Goal: Information Seeking & Learning: Learn about a topic

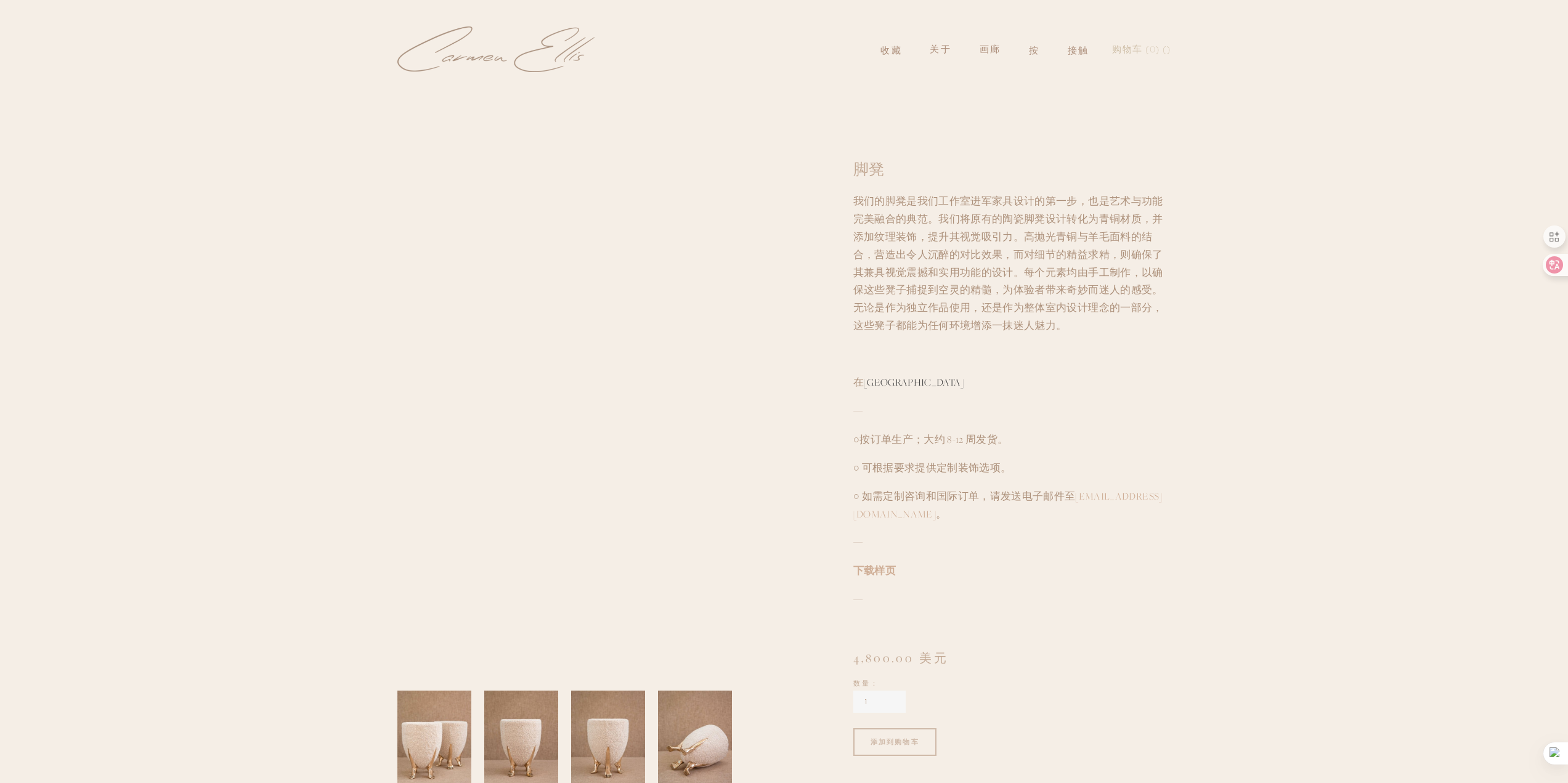
scroll to position [369, 0]
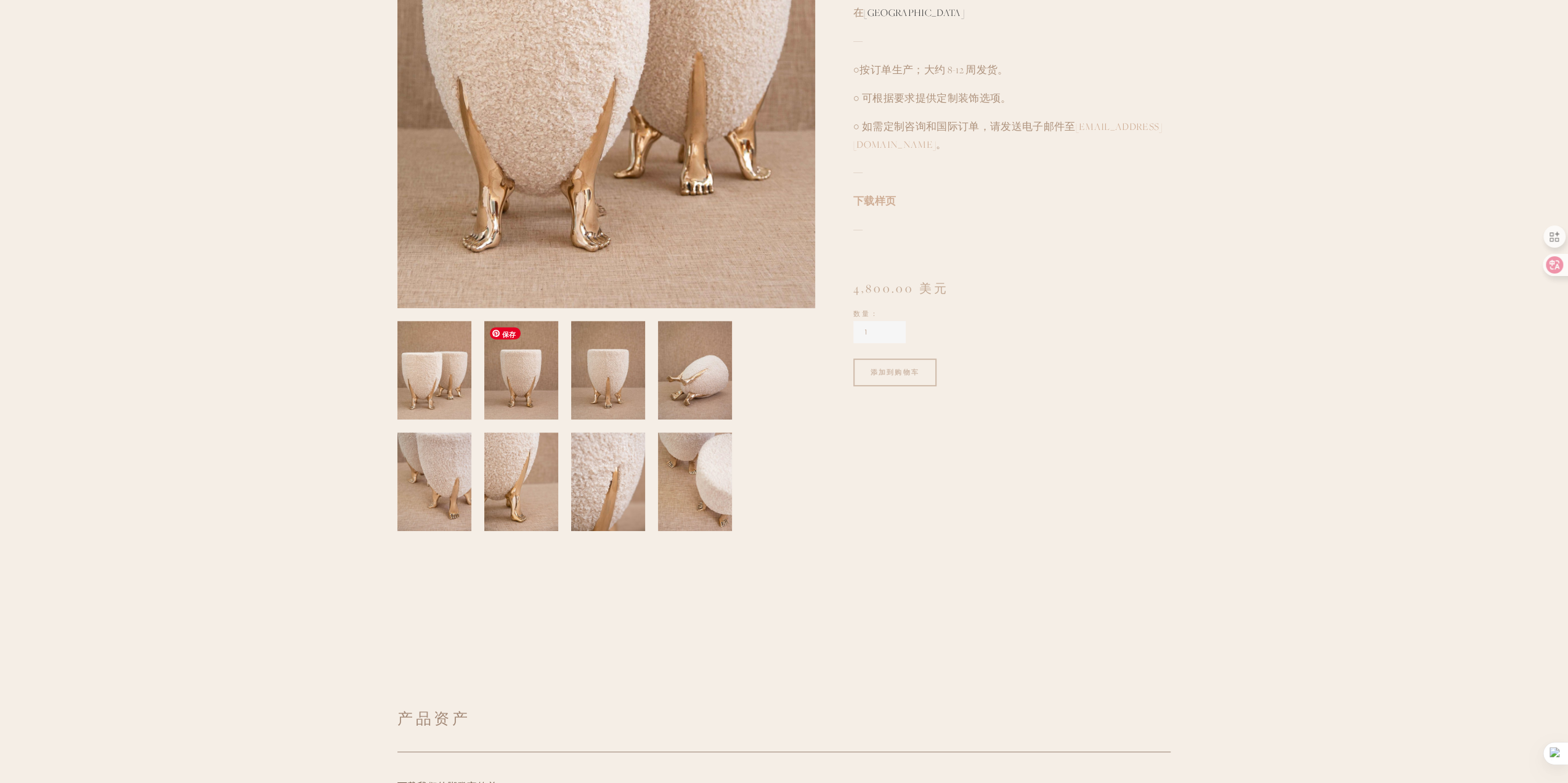
click at [451, 402] on img at bounding box center [434, 370] width 75 height 99
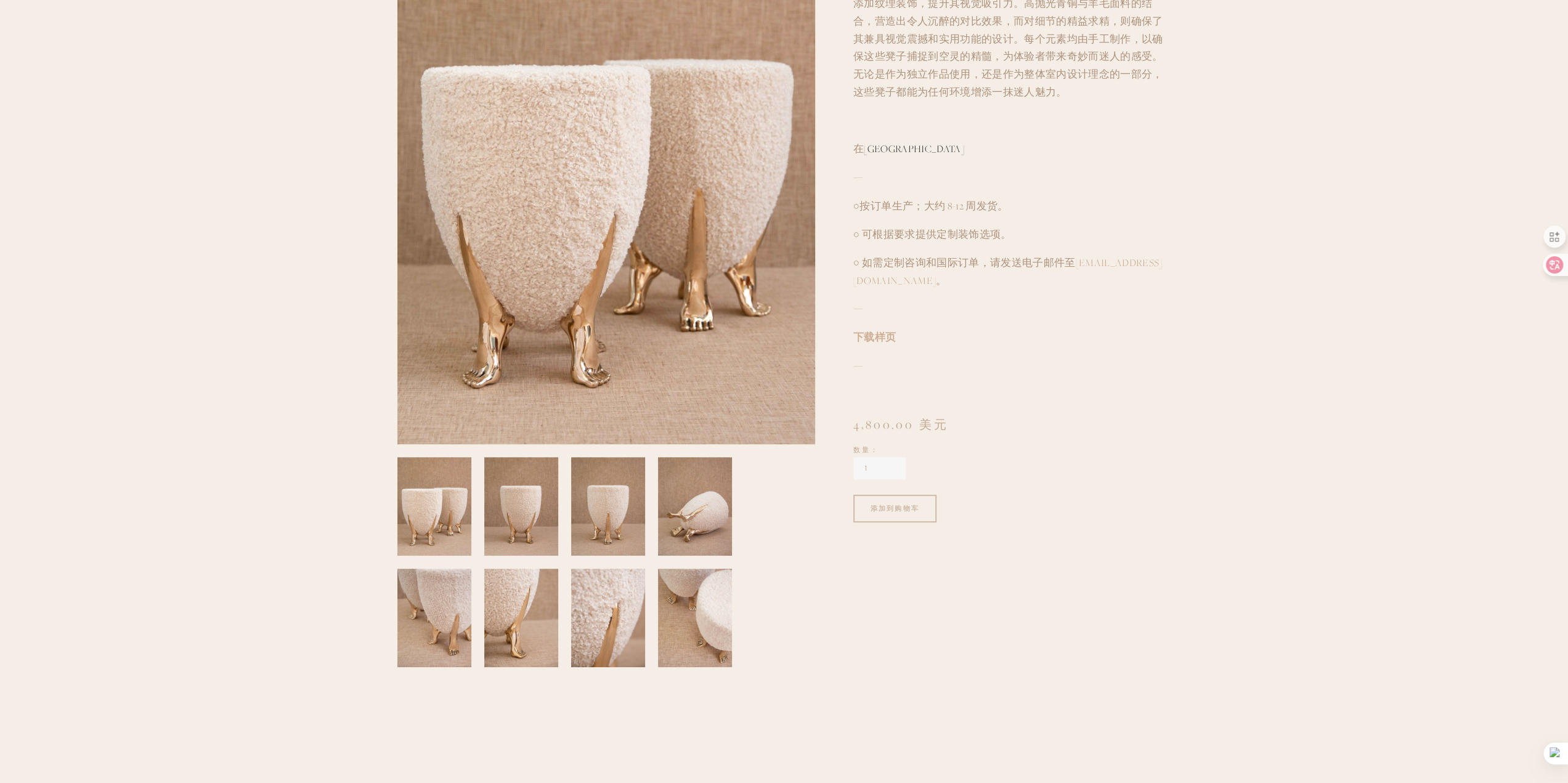
scroll to position [185, 0]
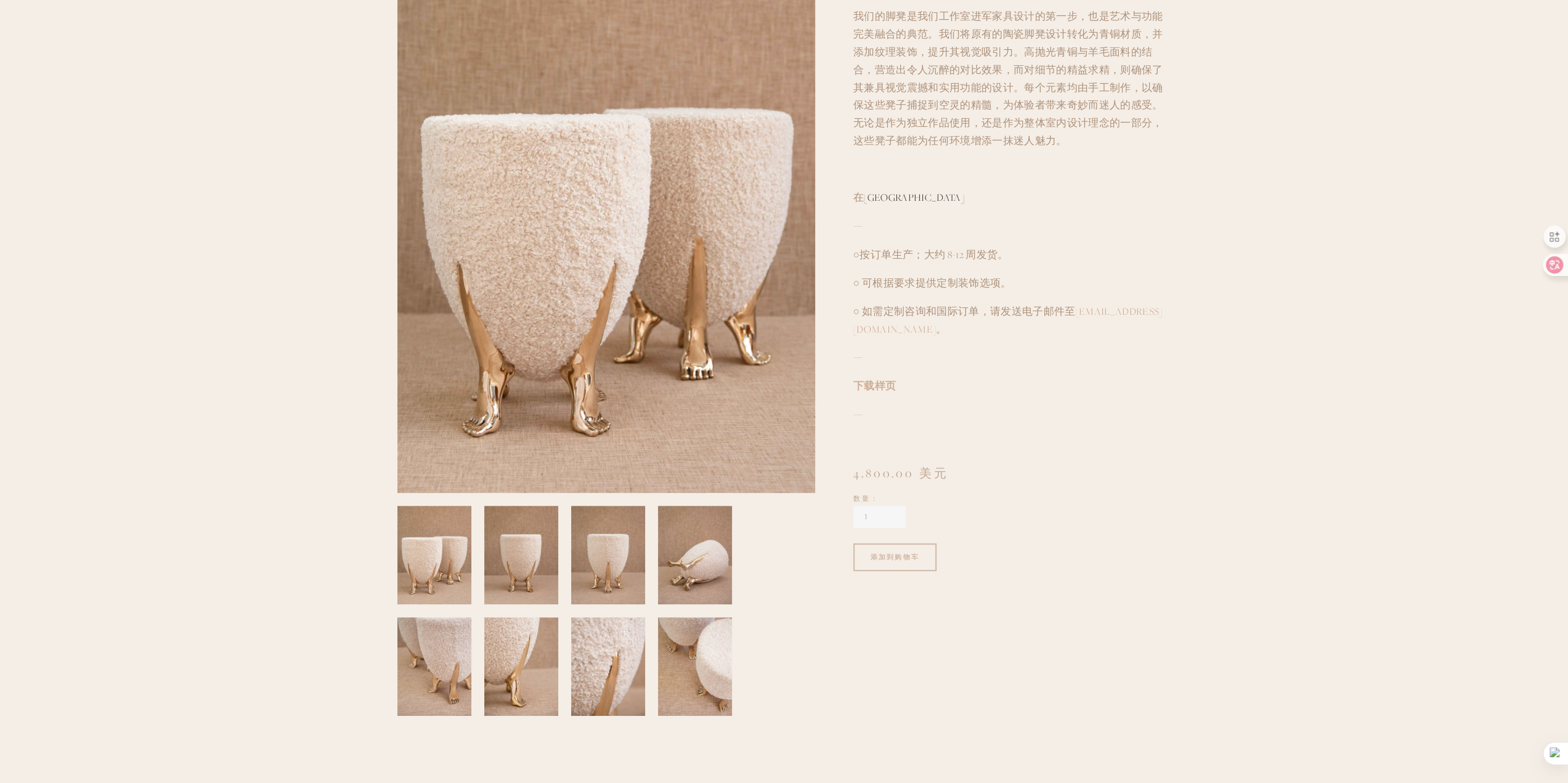
click at [646, 577] on div at bounding box center [599, 604] width 430 height 223
click at [613, 583] on img at bounding box center [608, 555] width 75 height 99
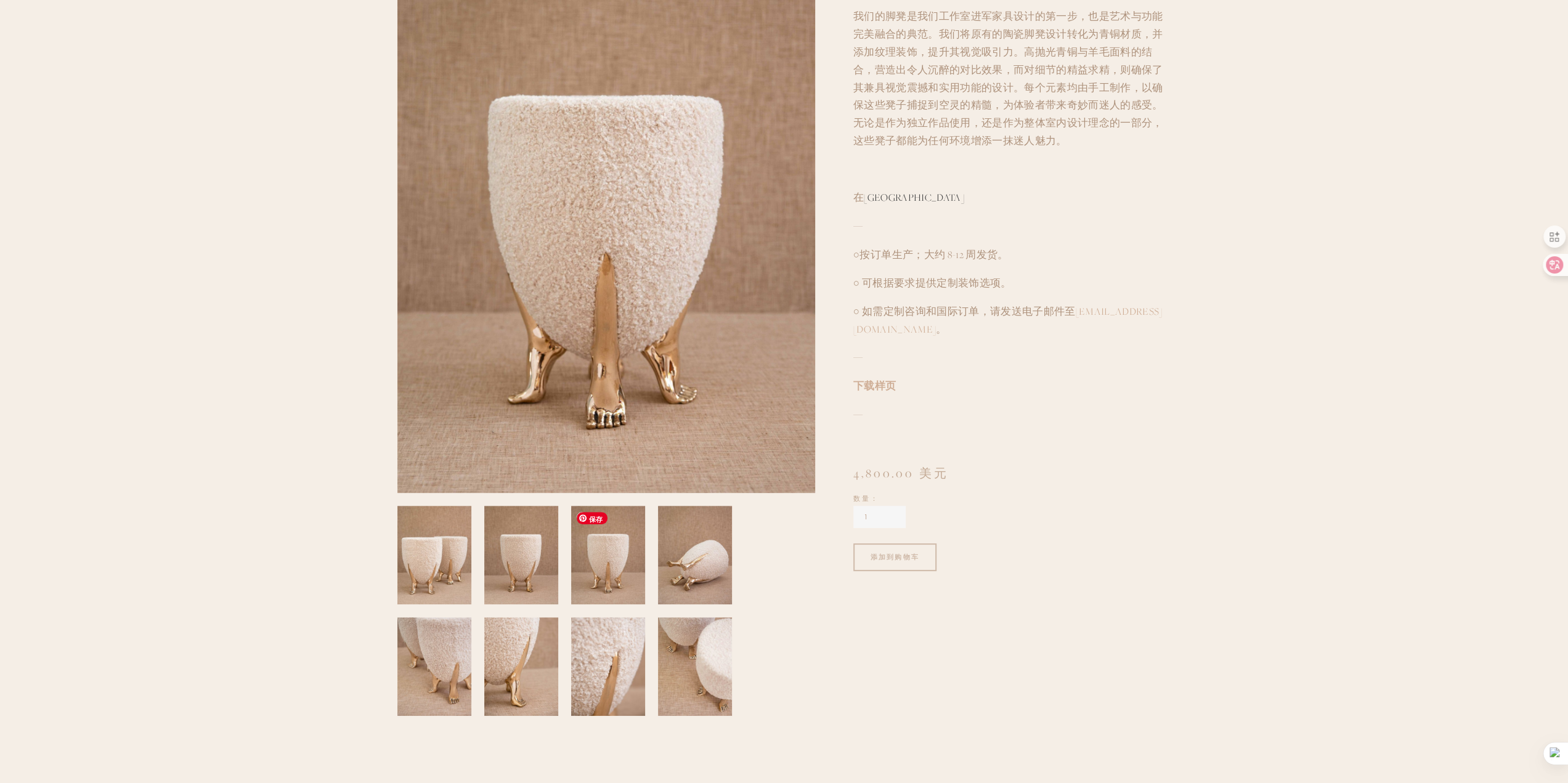
click at [613, 583] on img at bounding box center [608, 555] width 75 height 99
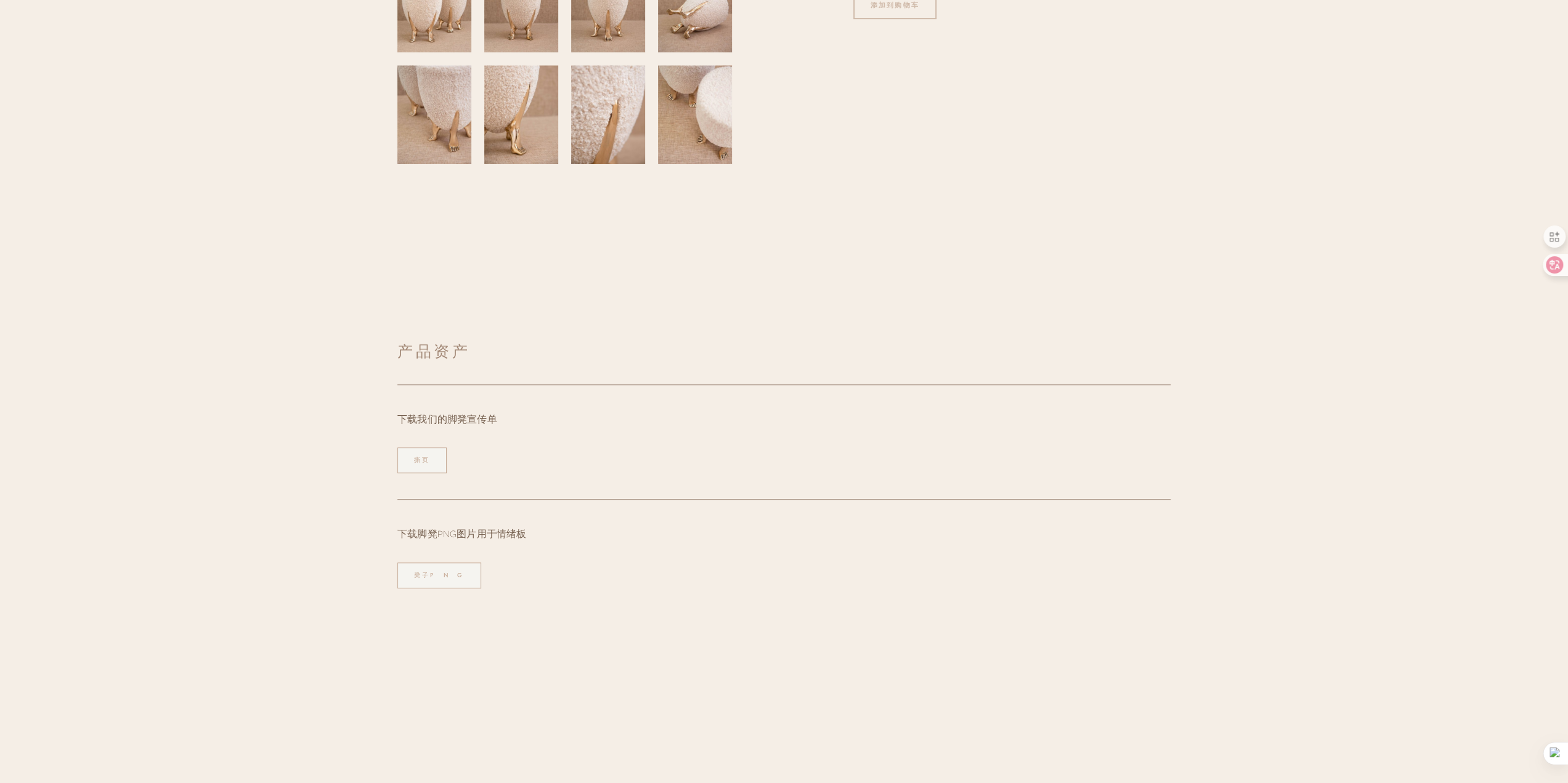
scroll to position [739, 0]
click at [448, 572] on link "凳子PNG" at bounding box center [440, 572] width 84 height 26
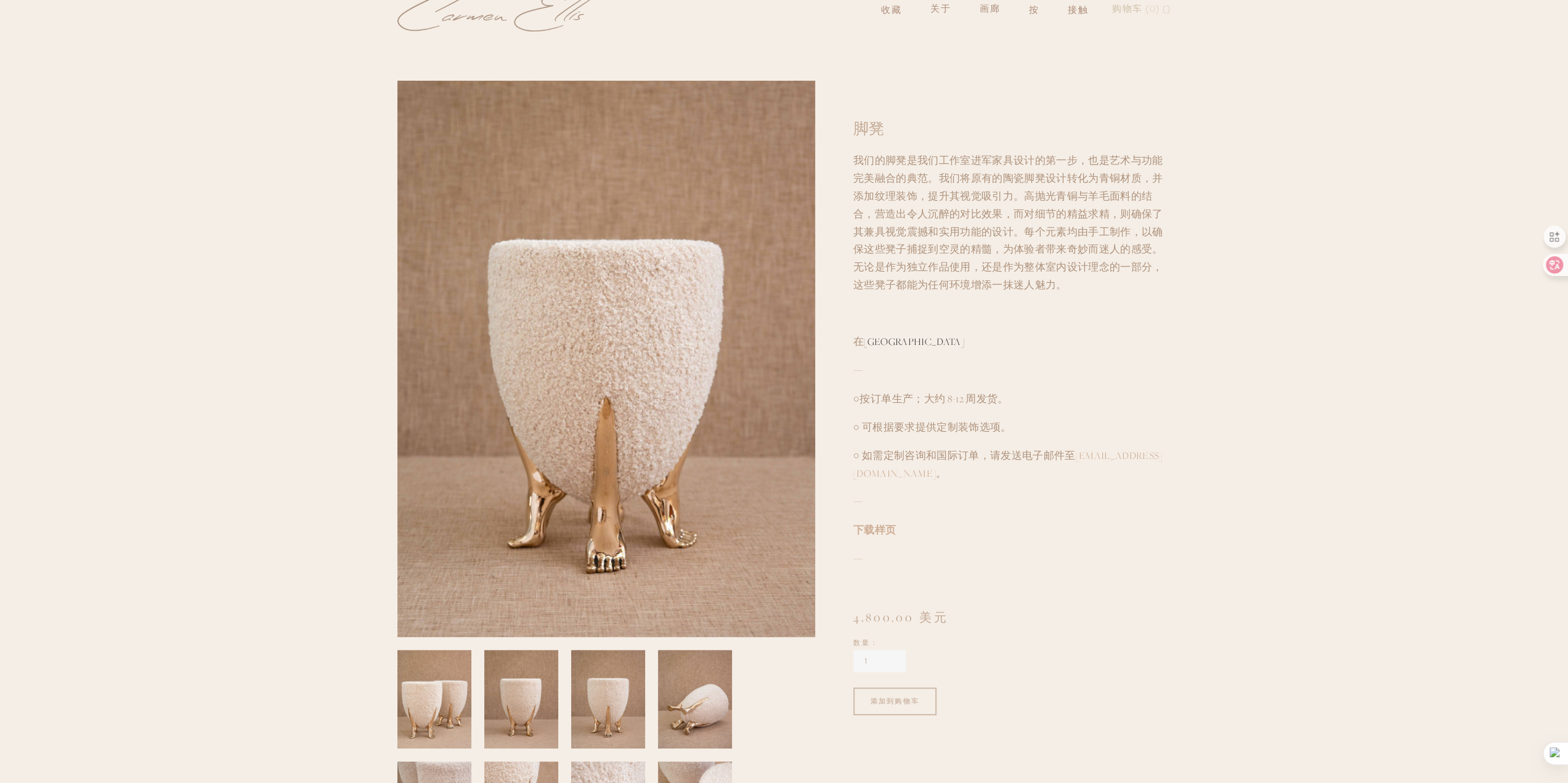
scroll to position [0, 0]
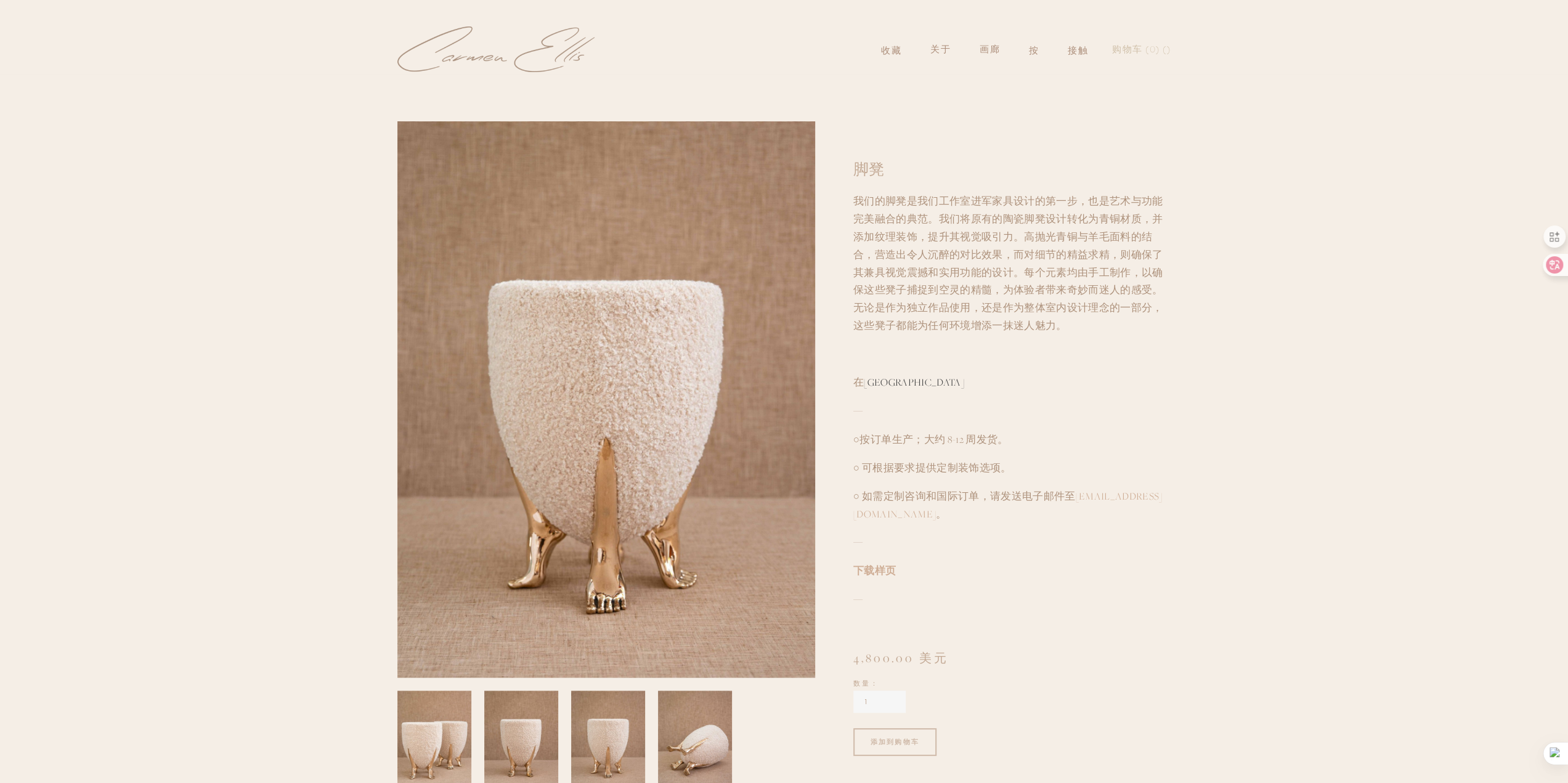
click at [880, 574] on font "下载样页" at bounding box center [875, 570] width 43 height 13
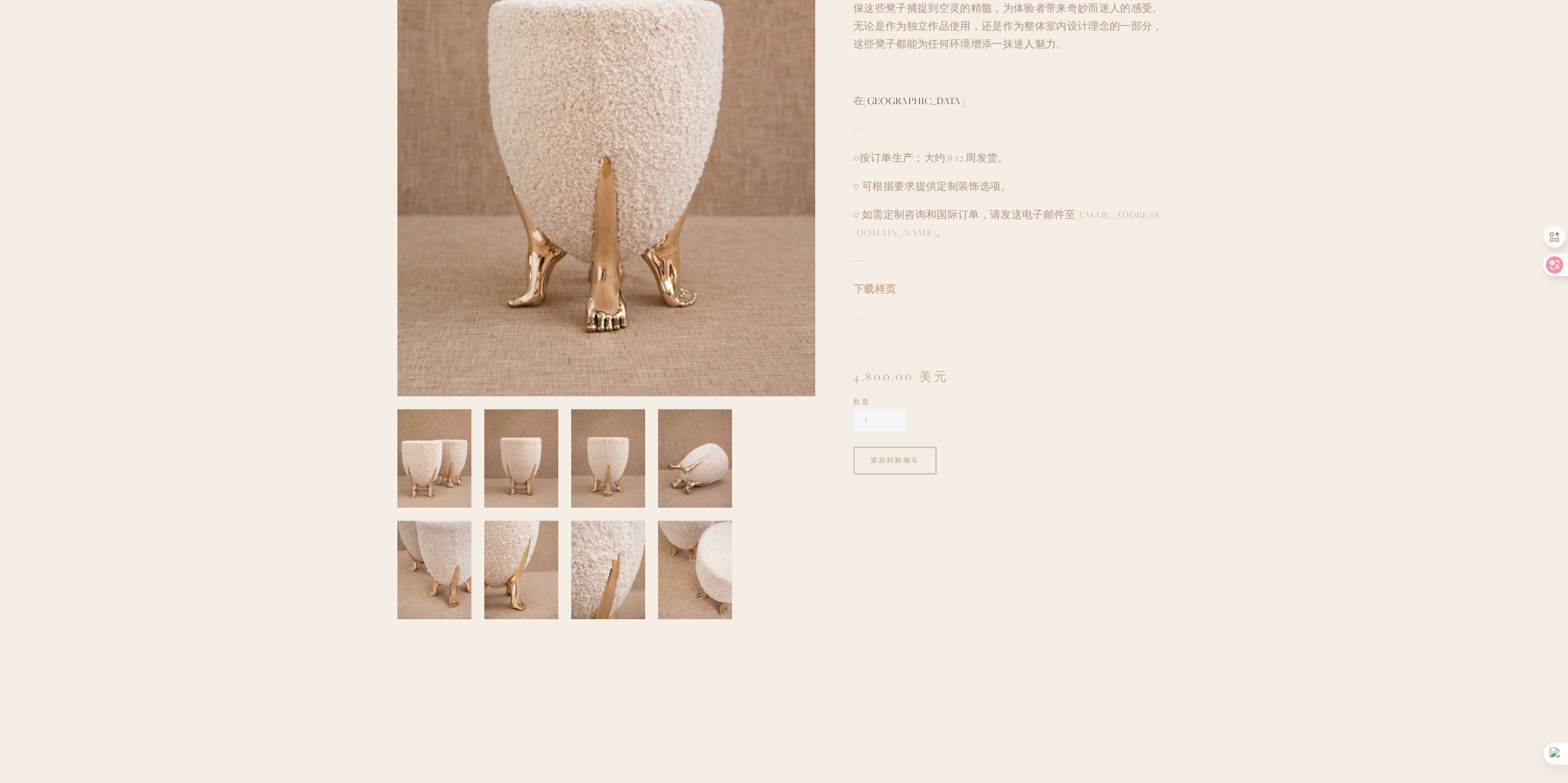
scroll to position [308, 0]
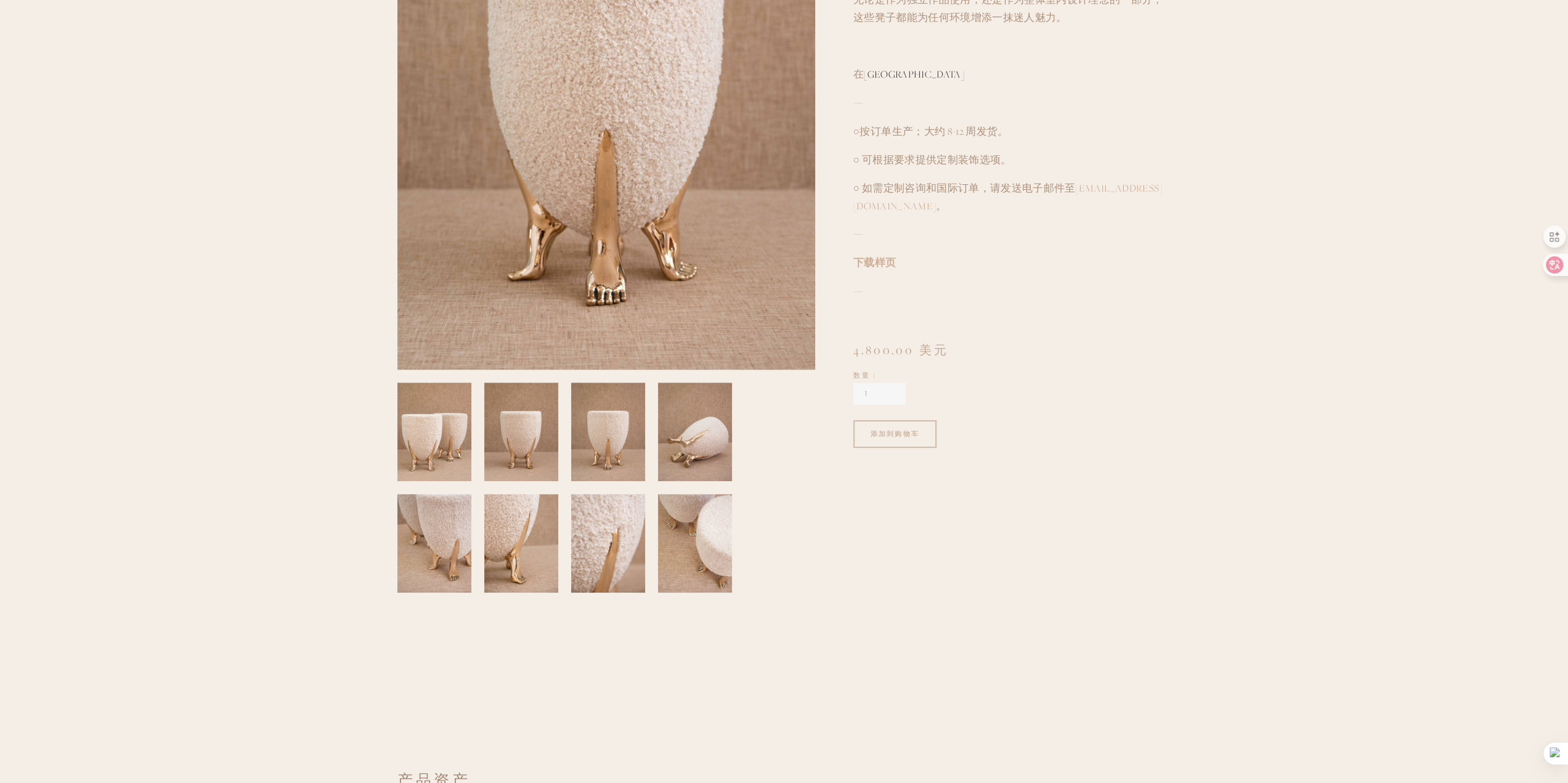
click at [877, 390] on input "1" at bounding box center [879, 393] width 52 height 22
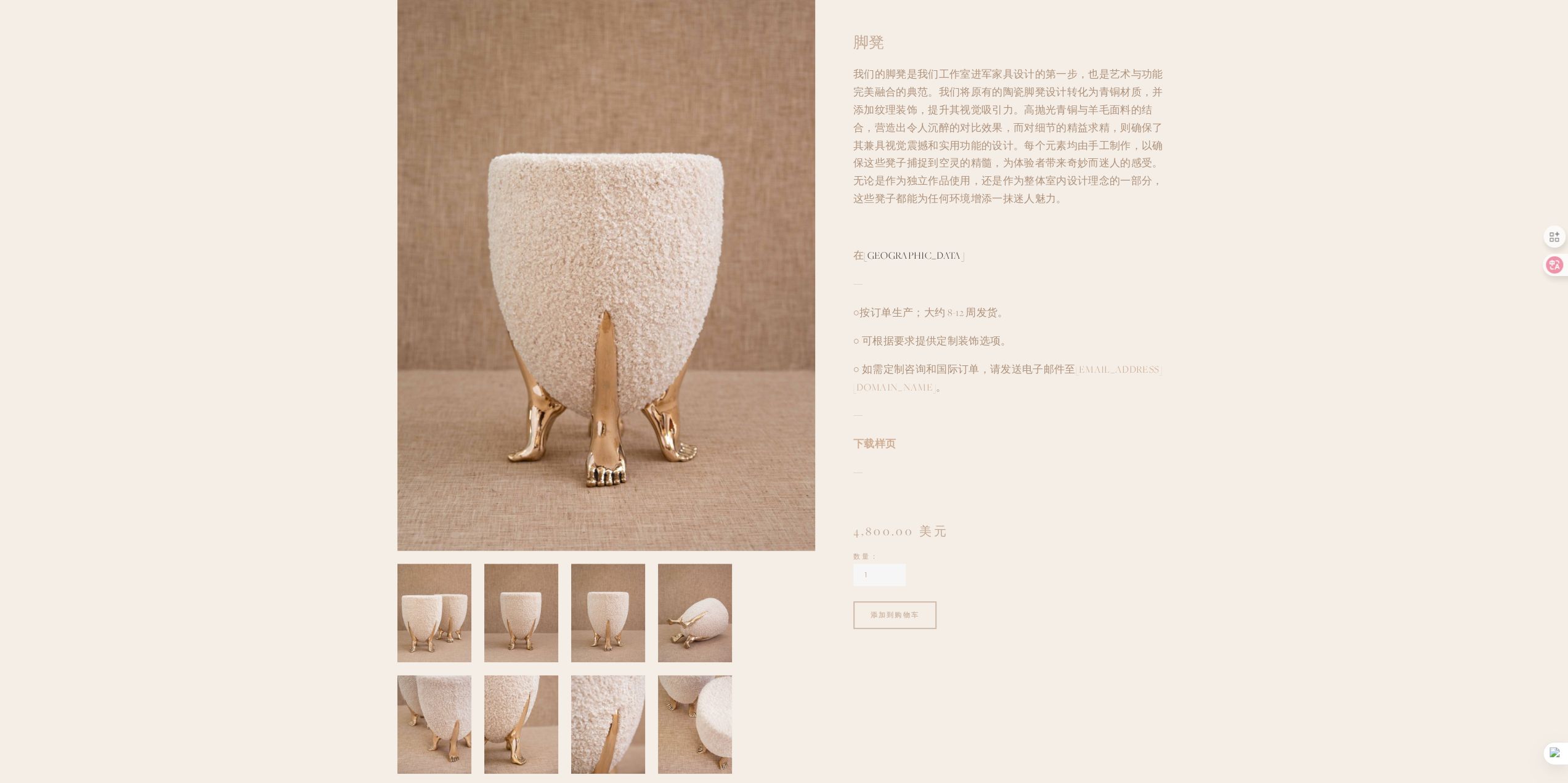
scroll to position [61, 0]
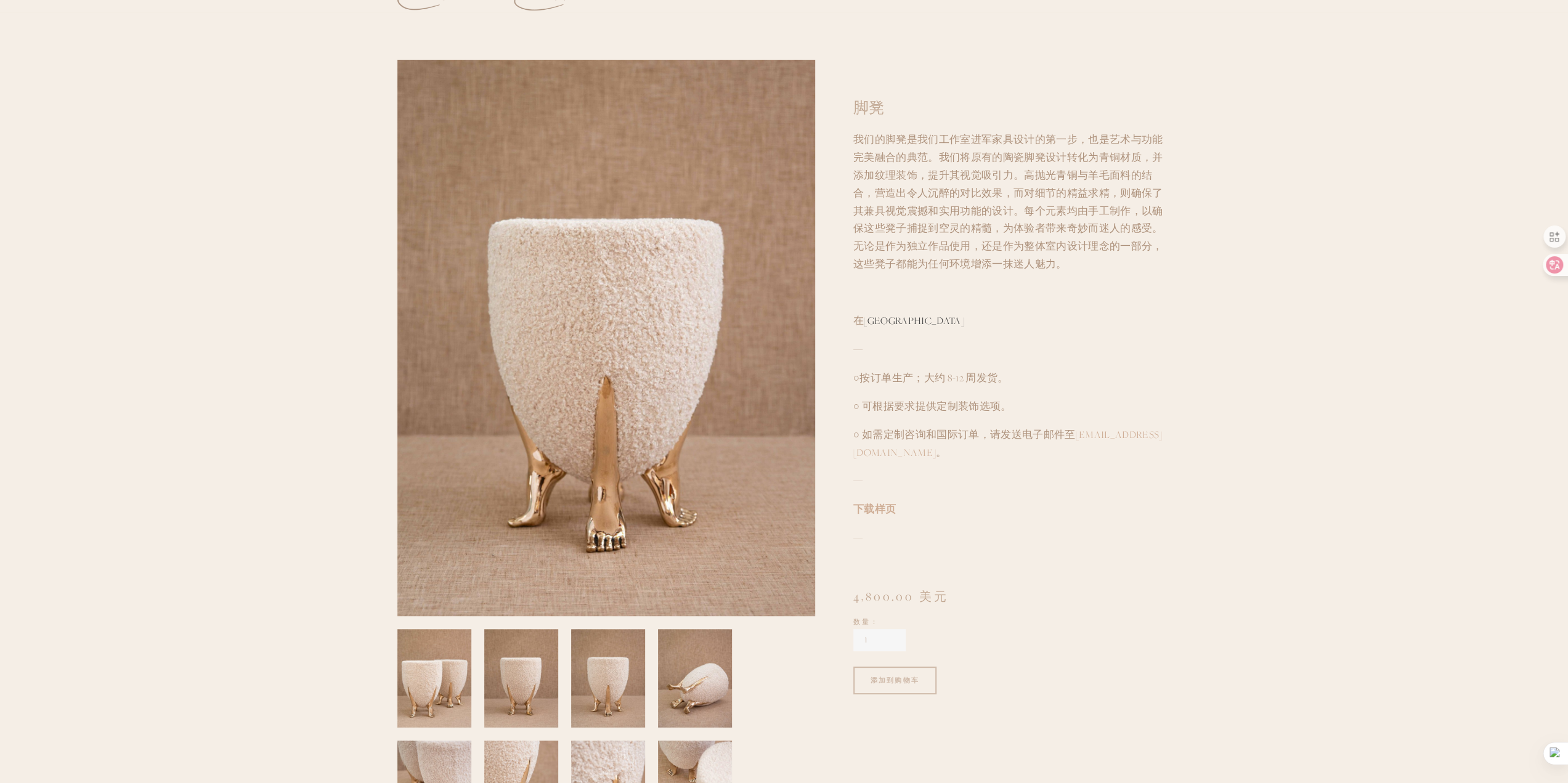
click at [932, 377] on font "按订单生产；大约 8-12 周发货。" at bounding box center [933, 377] width 149 height 13
click at [1074, 450] on p "○ 如需定制咨询和国际订单，请发送电子邮件至 hello@carmenellis.com 。" at bounding box center [1012, 444] width 318 height 36
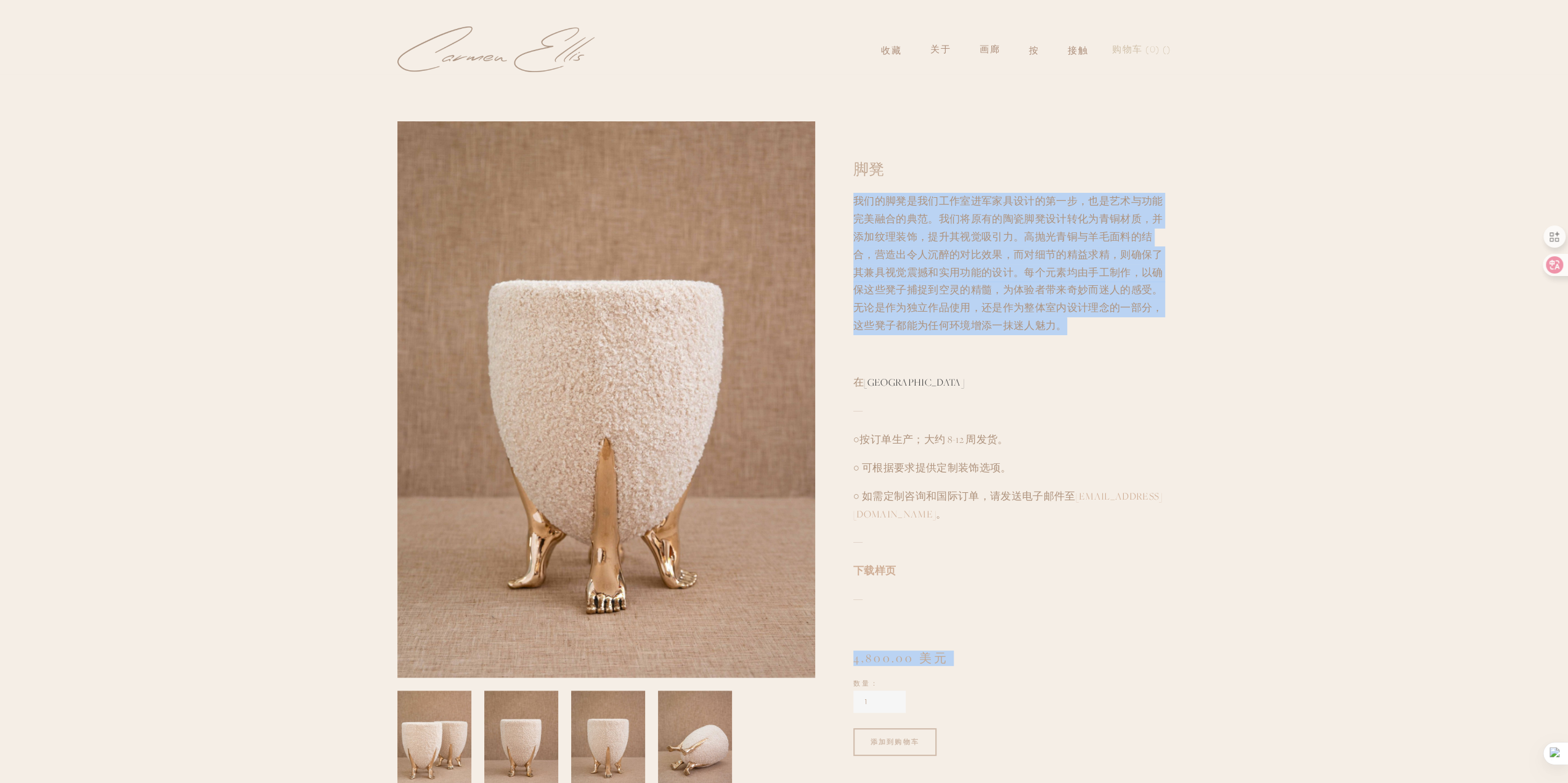
drag, startPoint x: 1076, startPoint y: 338, endPoint x: 955, endPoint y: 177, distance: 201.4
click at [955, 177] on section "脚凳 4,800.00 美元 我们的脚凳是我们工作室进军家具设计的第一步，也是艺术与功能完美融合的典范。我们将原有的陶瓷脚凳设计转化为青铜材质，并添加纹理装饰…" at bounding box center [993, 454] width 356 height 665
click at [1086, 348] on p at bounding box center [1012, 354] width 318 height 18
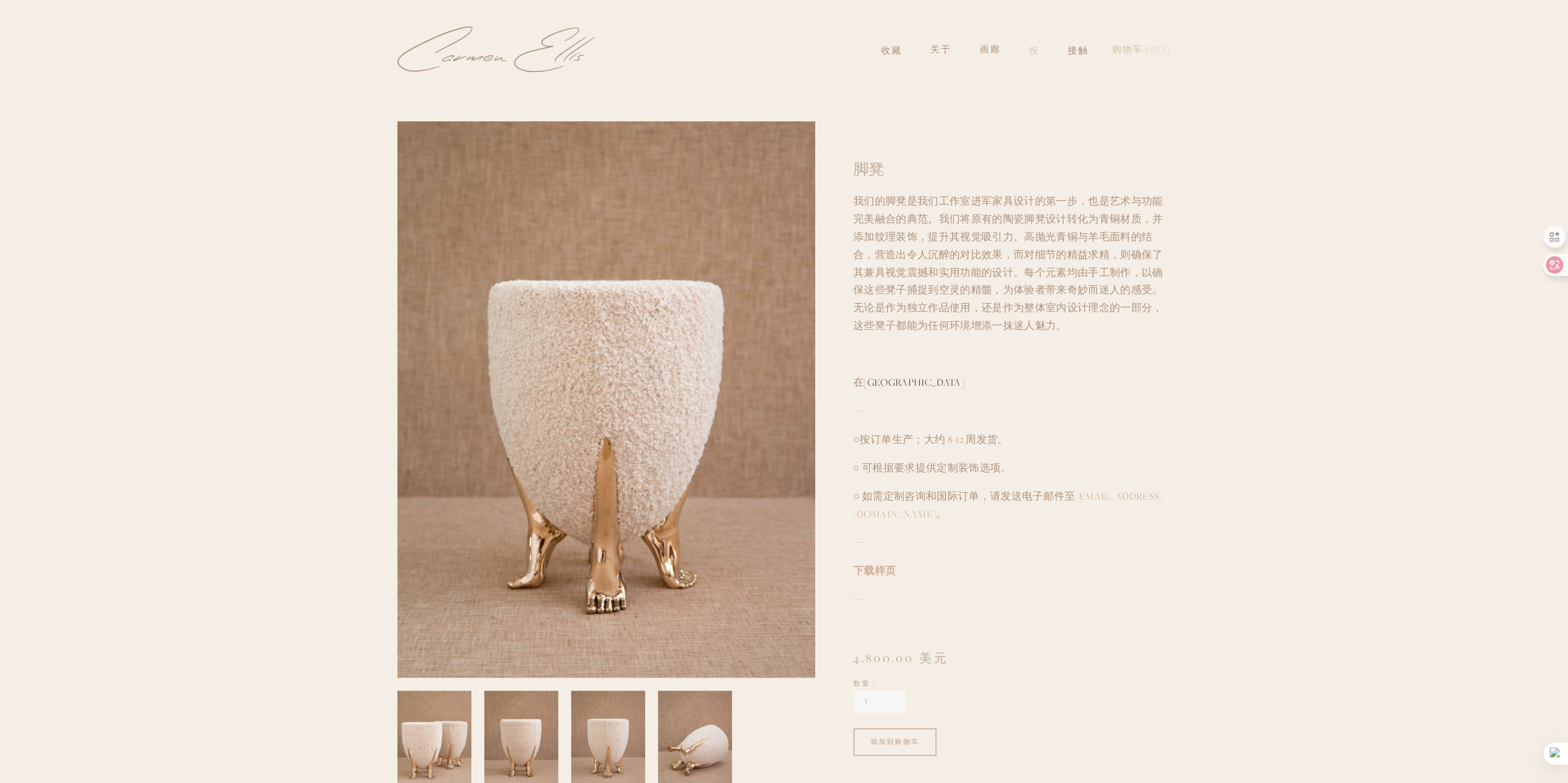
click at [1032, 52] on font "按" at bounding box center [1034, 49] width 11 height 11
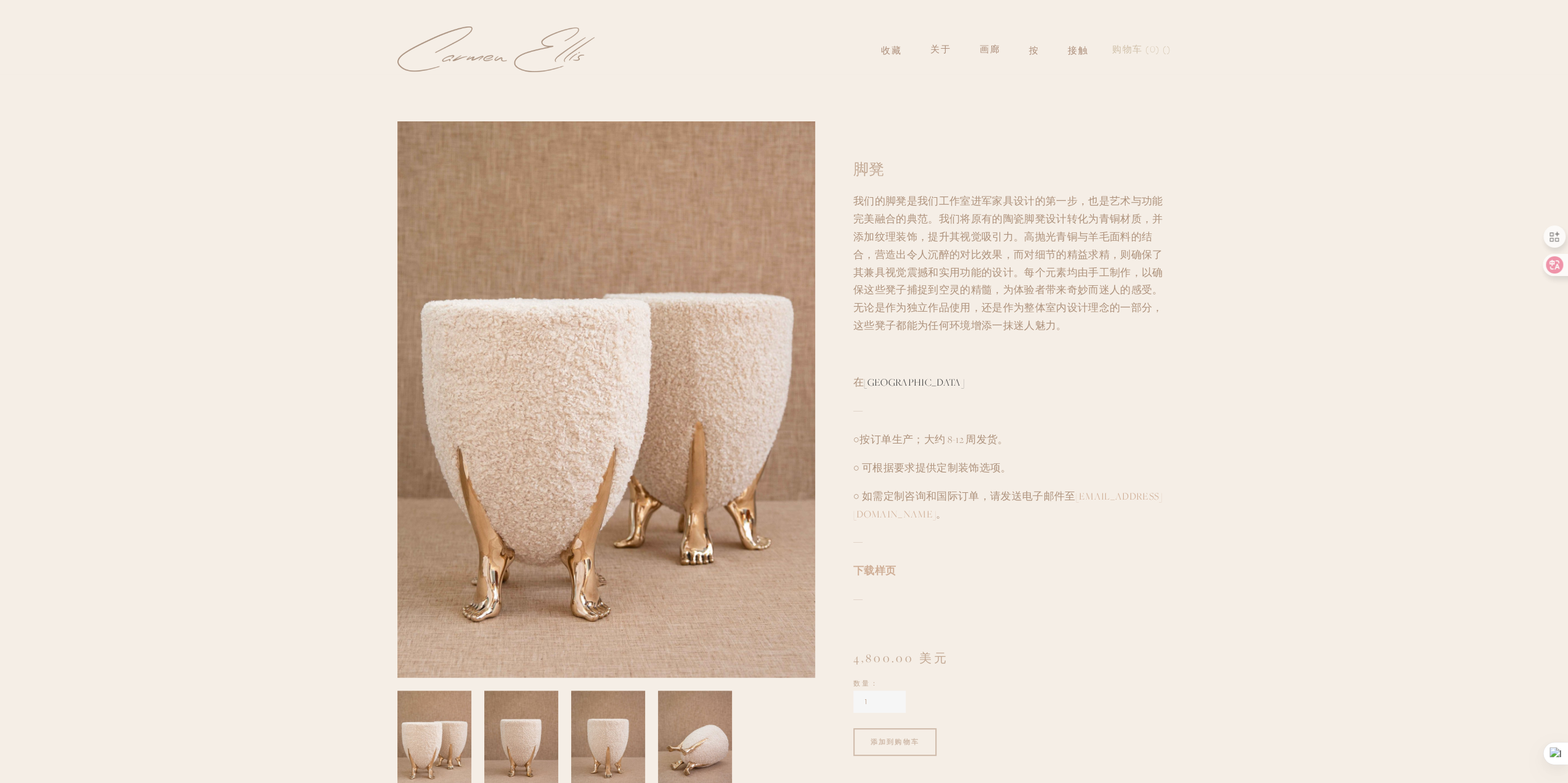
click at [1122, 242] on font "我们的脚凳是我们工作室进军家具设计的第一步，也是艺术与功能完美融合的典范。我们将原有的陶瓷脚凳设计转化为青铜材质，并添加纹理装饰，提升其视觉吸引力。高抛光青铜…" at bounding box center [1008, 263] width 310 height 137
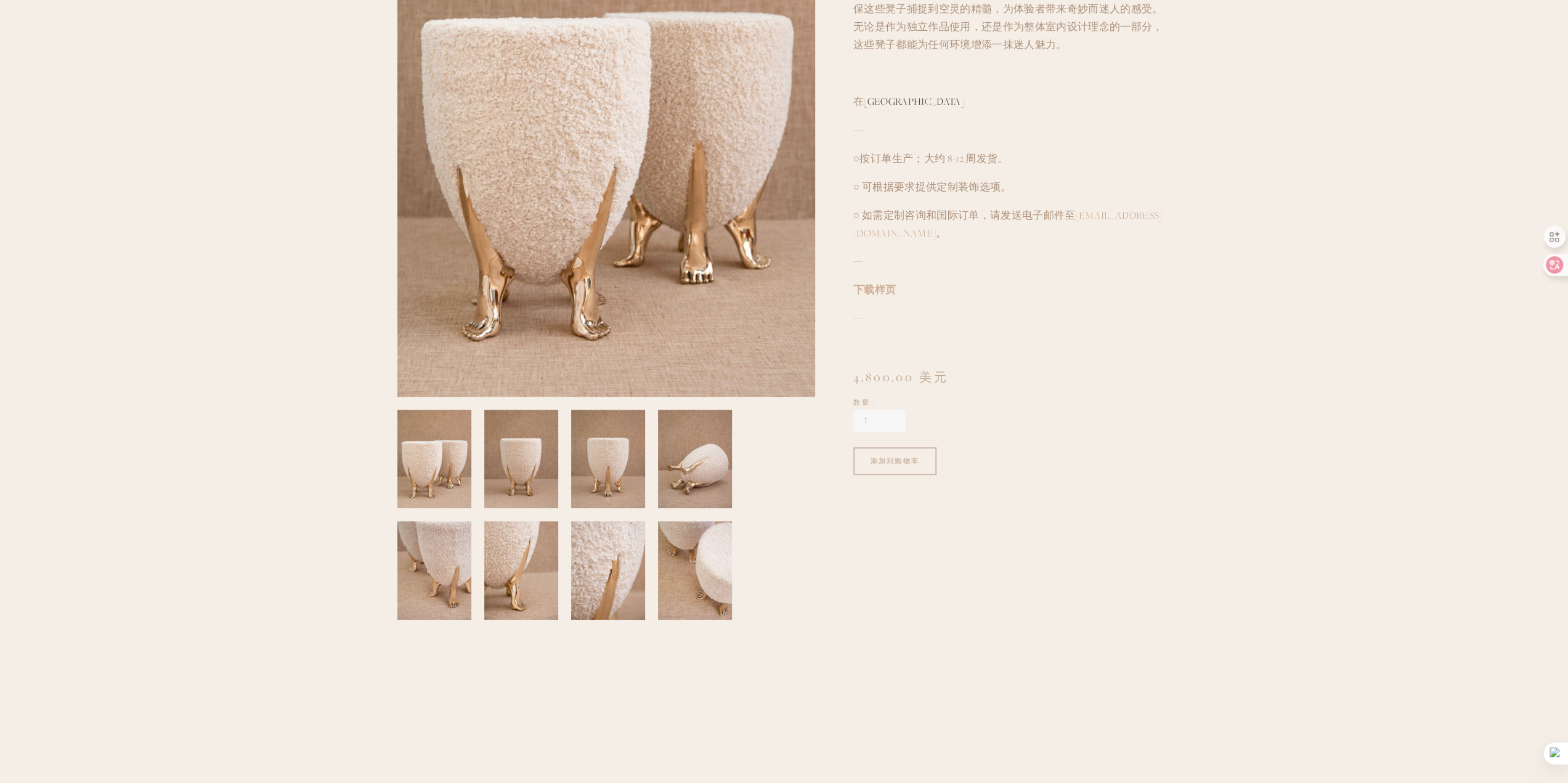
scroll to position [38, 0]
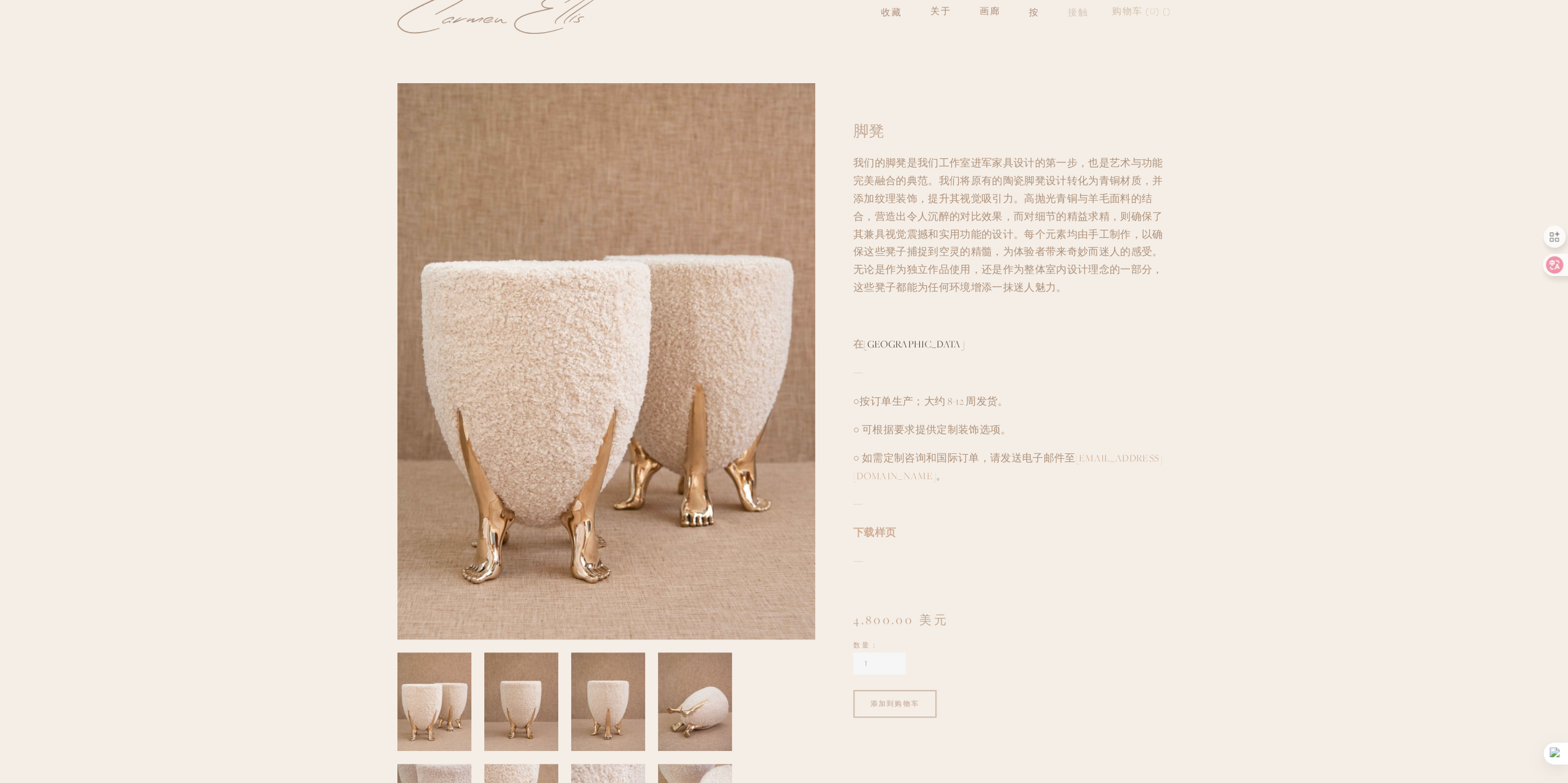
click at [1071, 15] on font "接触" at bounding box center [1078, 11] width 21 height 11
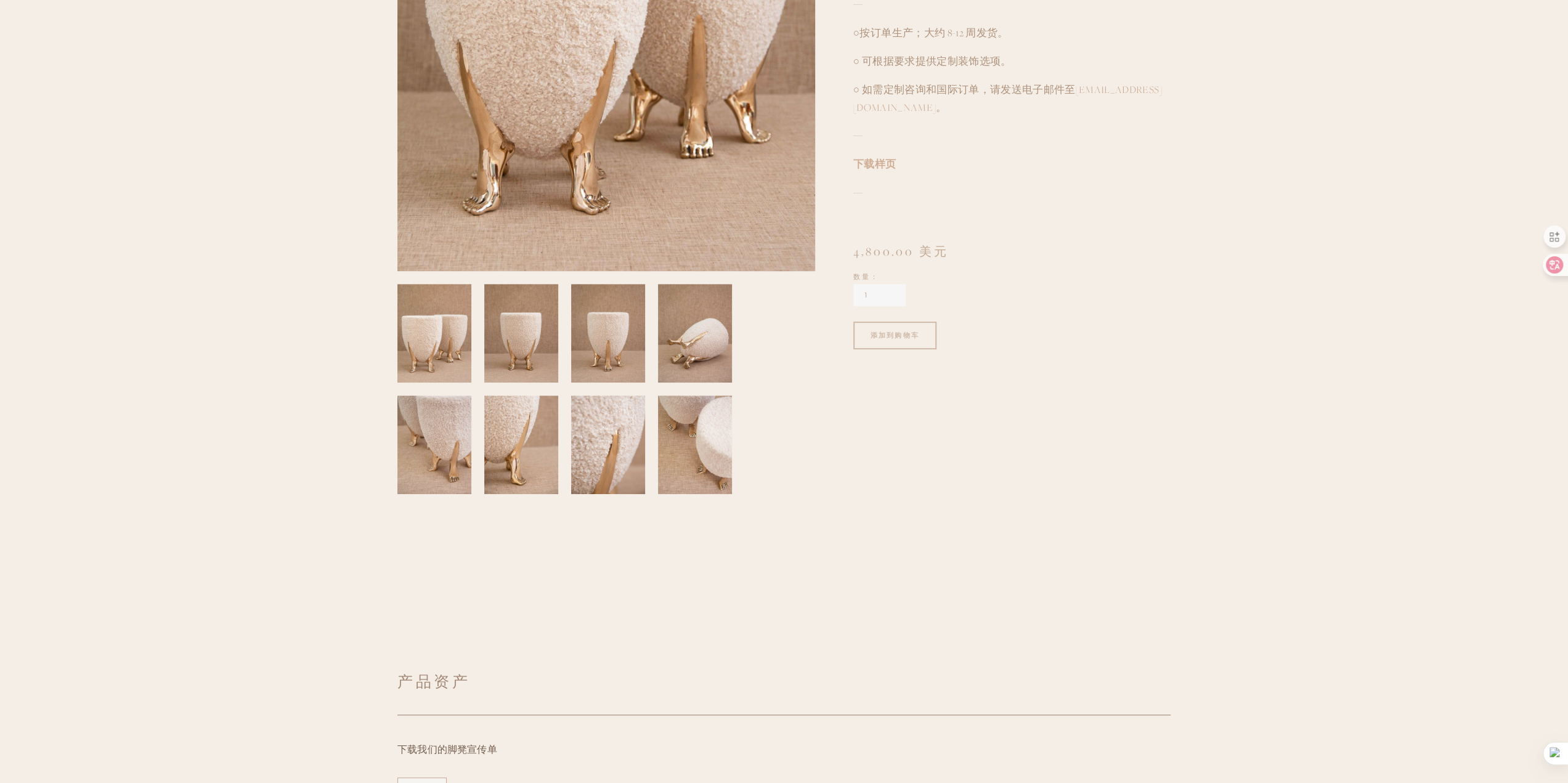
scroll to position [408, 0]
click at [704, 464] on img at bounding box center [695, 444] width 75 height 99
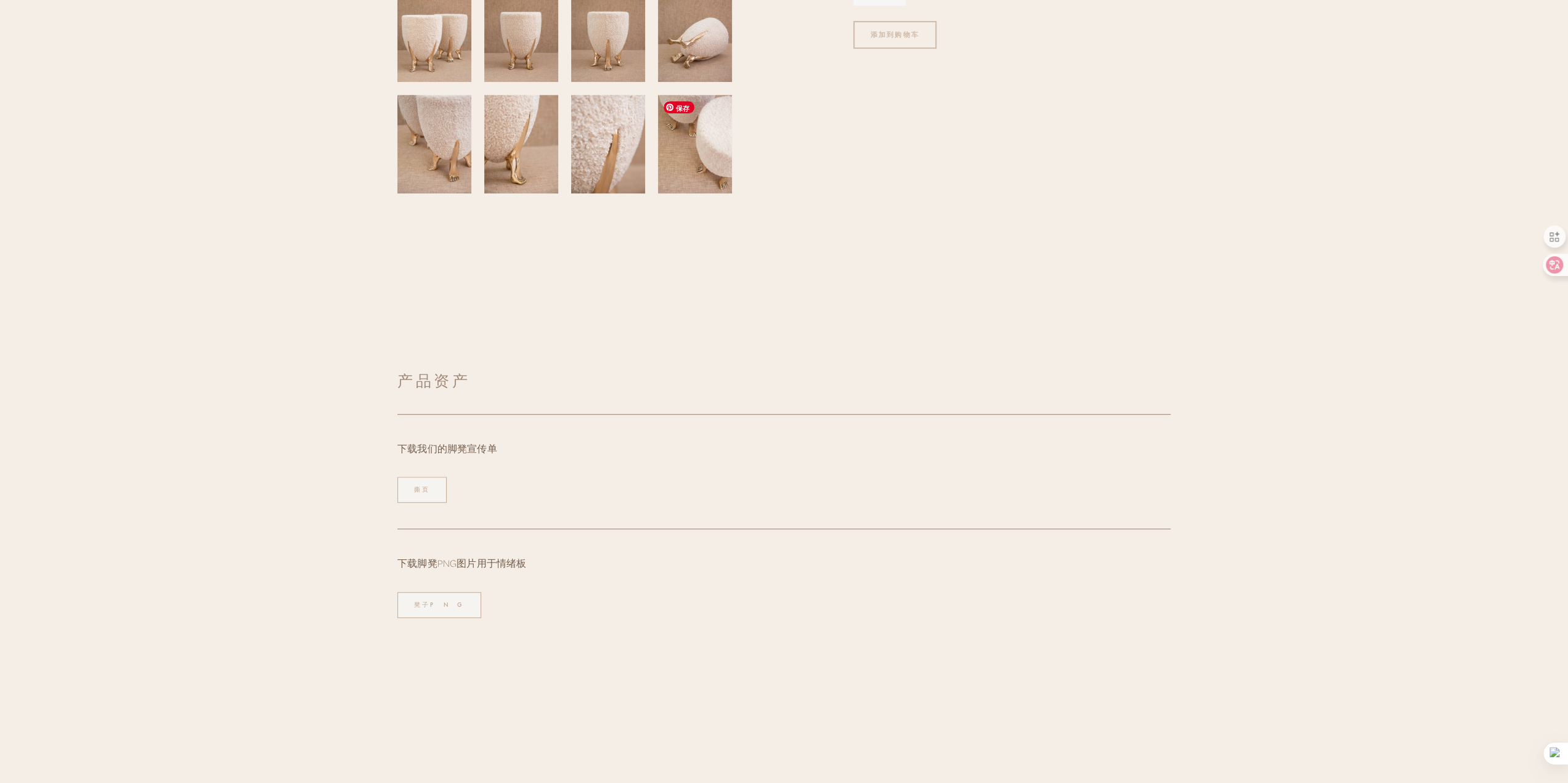
scroll to position [839, 0]
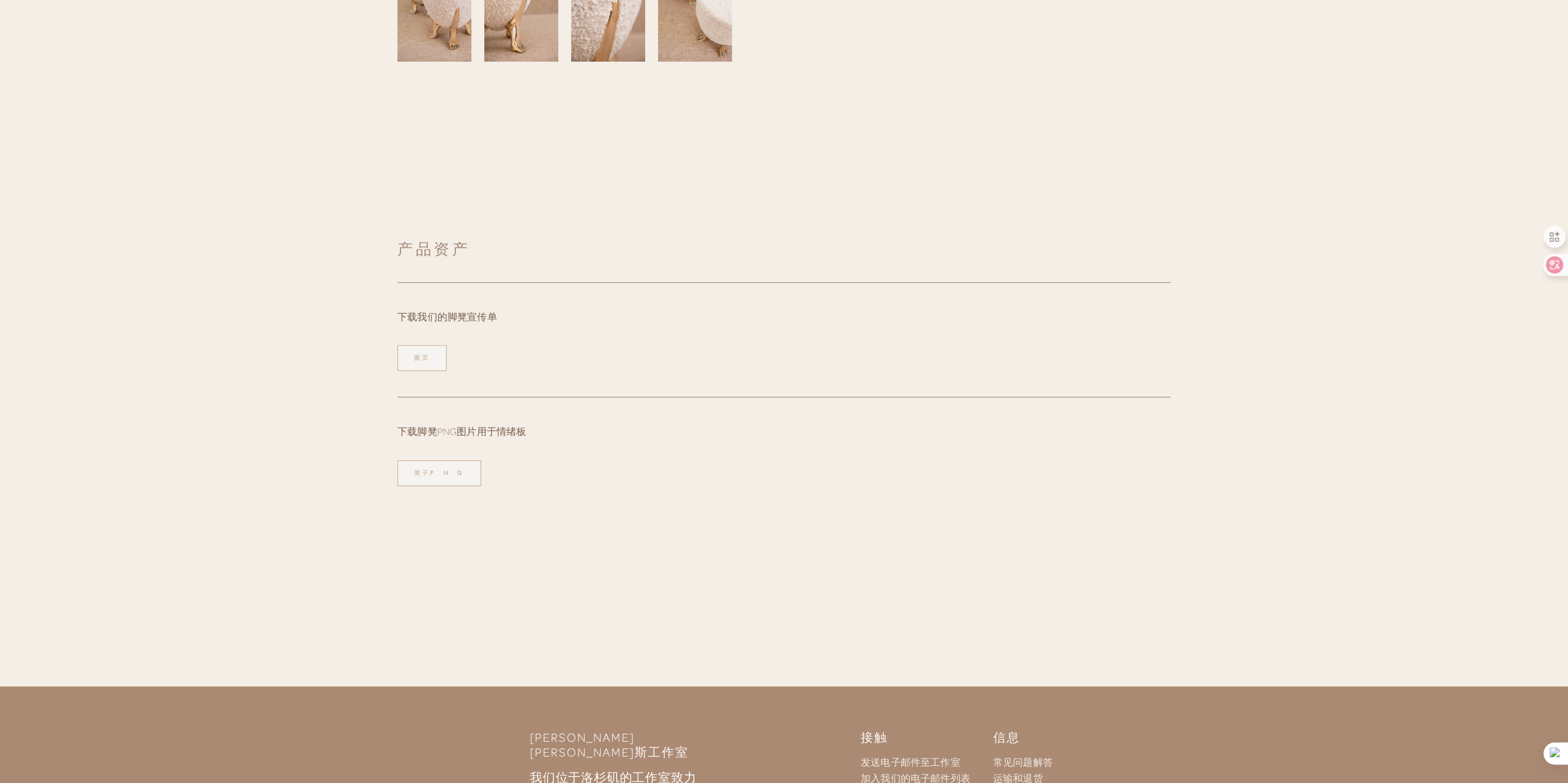
click at [422, 340] on div "撕页" at bounding box center [784, 357] width 794 height 47
click at [430, 349] on link "撕页" at bounding box center [422, 357] width 49 height 26
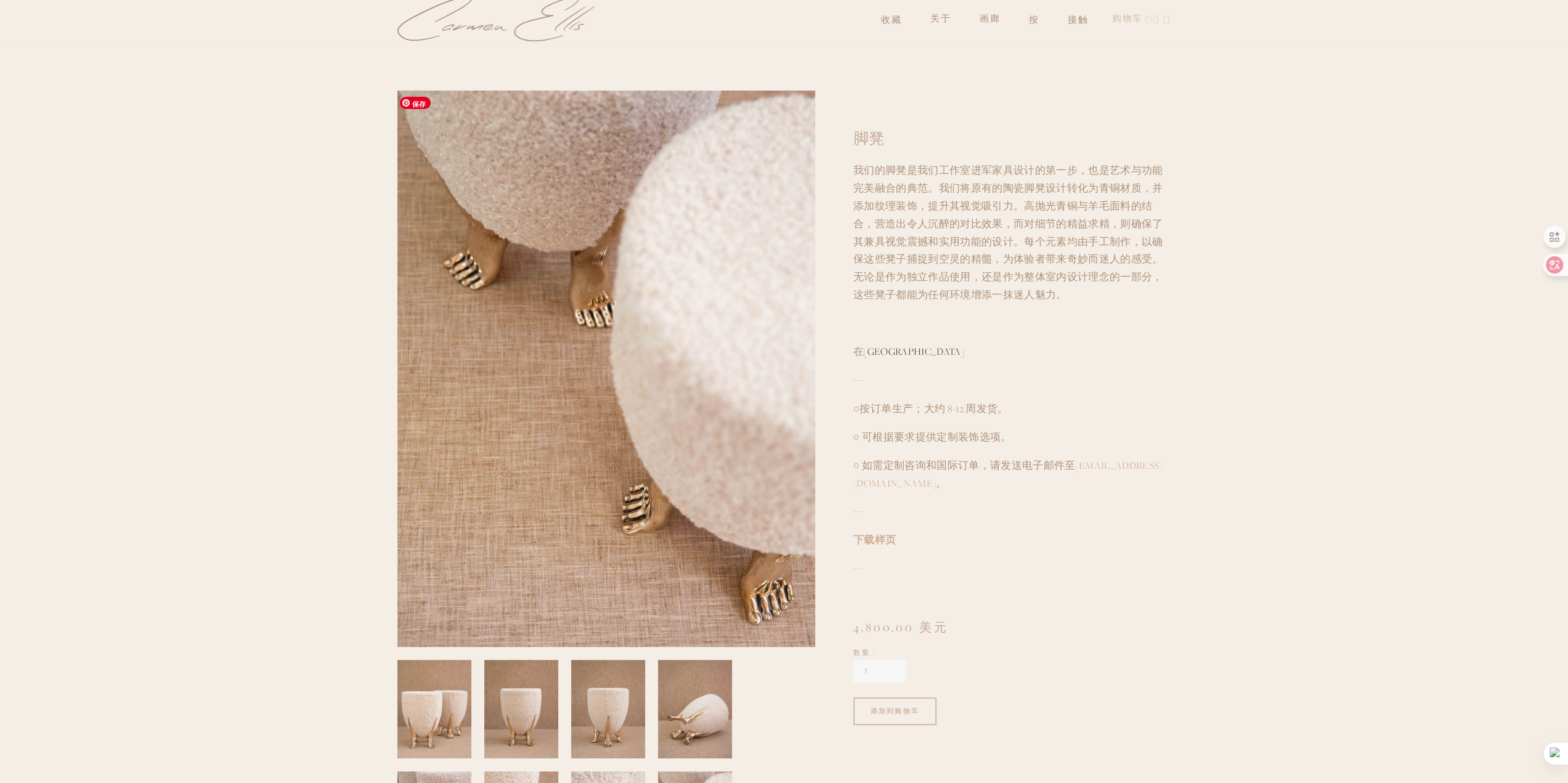
scroll to position [0, 0]
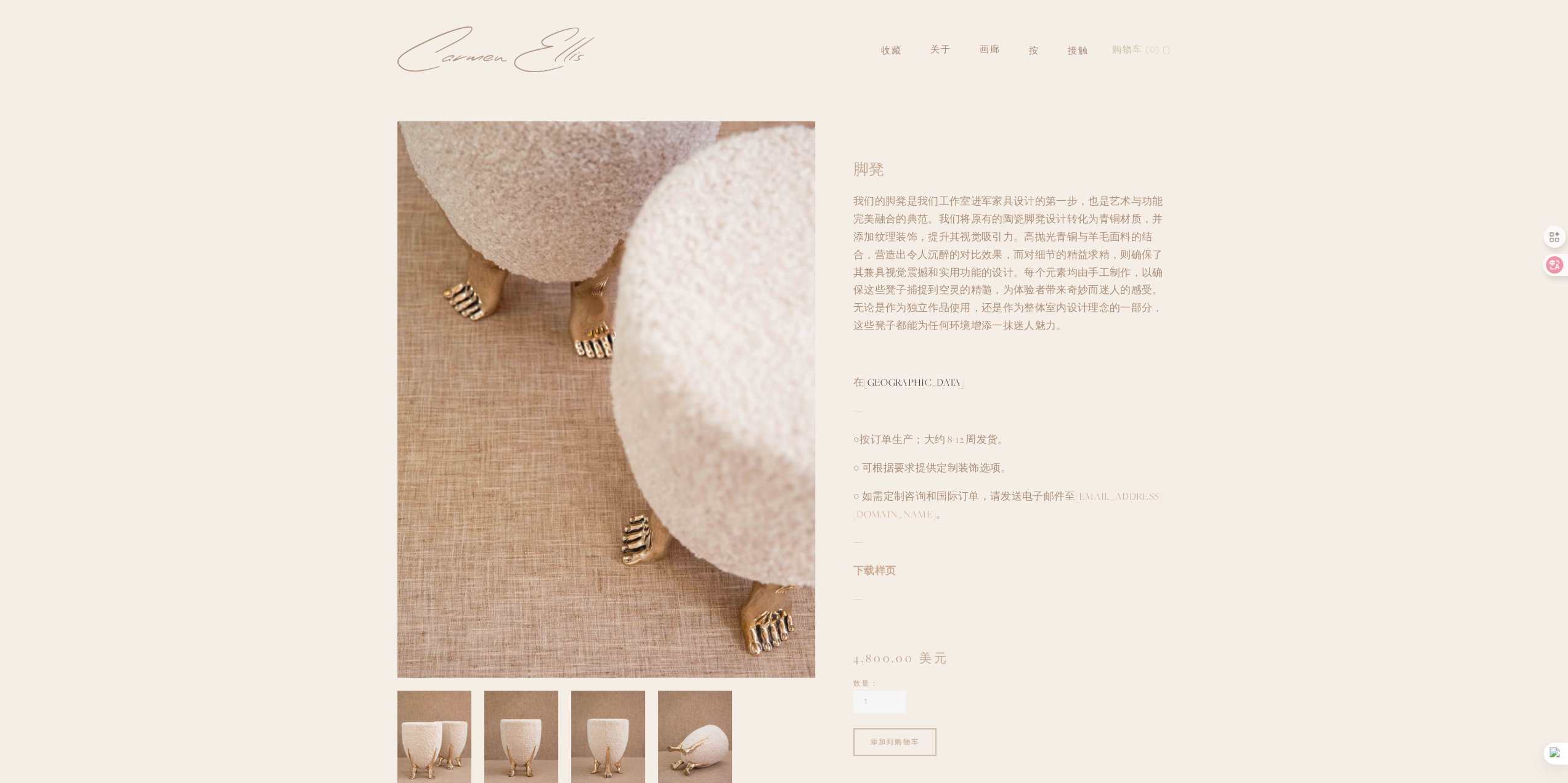
click at [981, 632] on p at bounding box center [1012, 628] width 318 height 18
click at [1033, 53] on font "按" at bounding box center [1034, 49] width 11 height 11
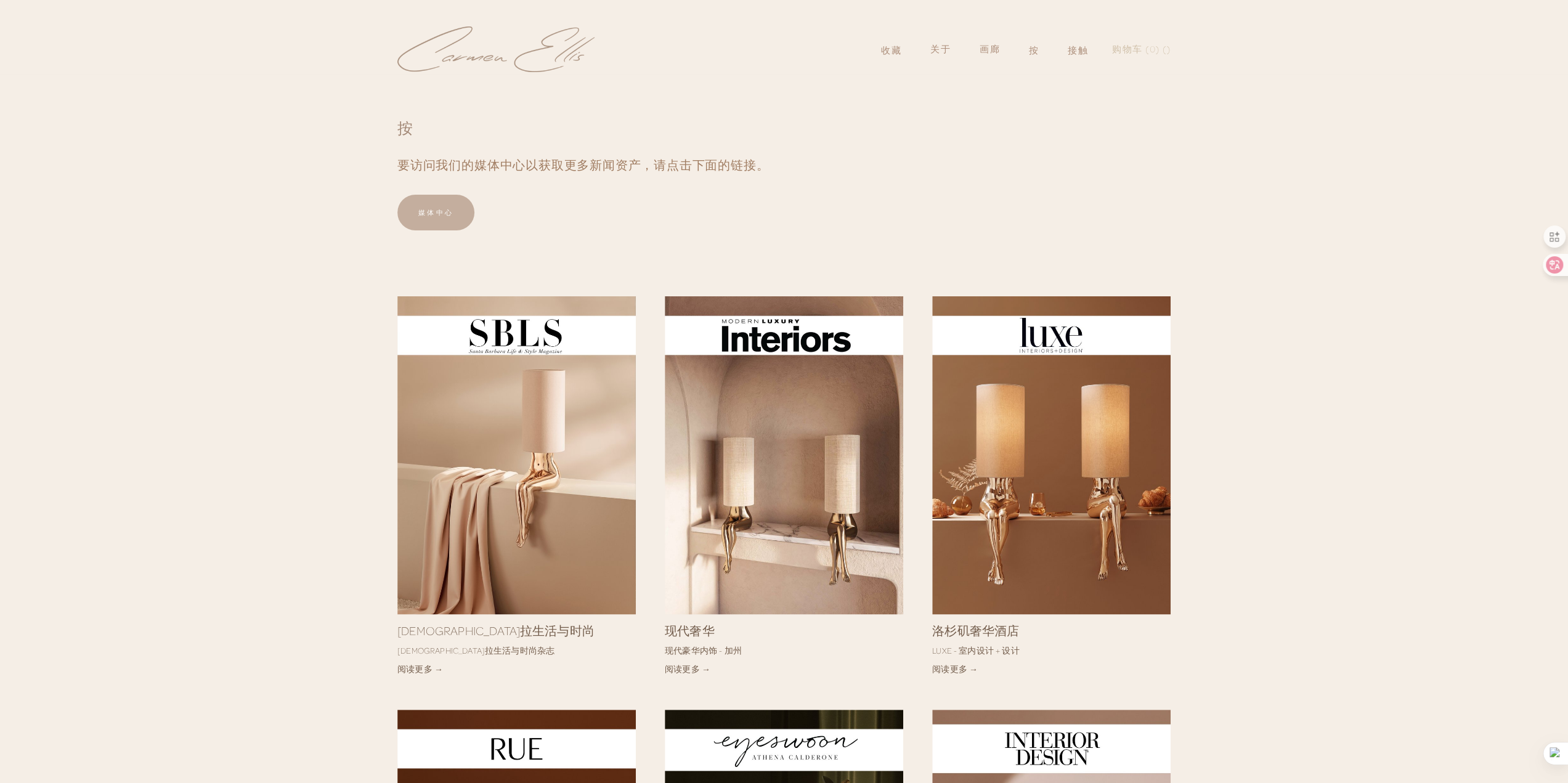
click at [490, 162] on font "要访问我们的媒体中心以获取更多新闻资产，请点击下面的链接。" at bounding box center [583, 165] width 372 height 15
click at [1058, 156] on div at bounding box center [1016, 167] width 331 height 42
click at [1083, 57] on link "接触" at bounding box center [1078, 49] width 21 height 22
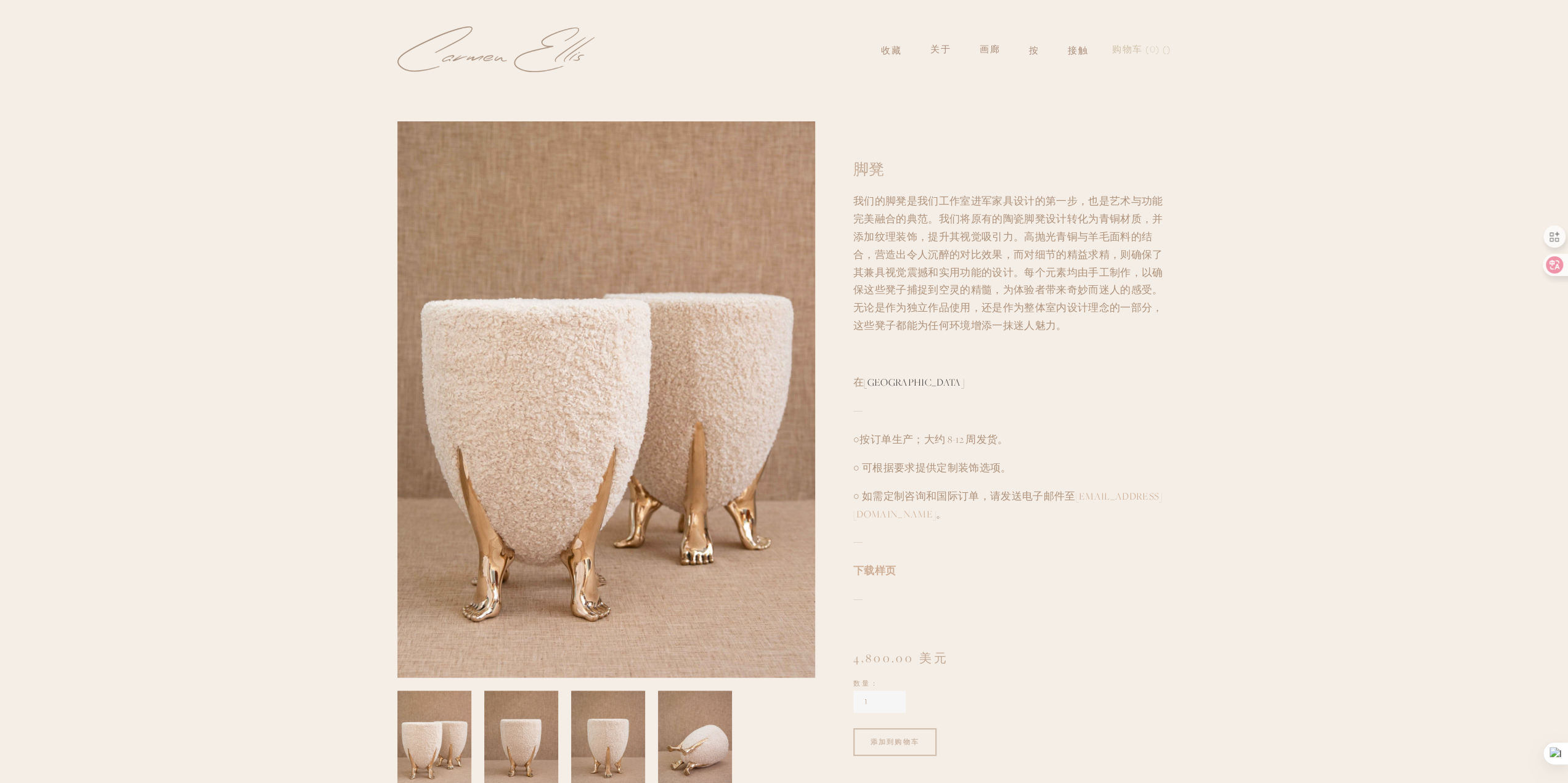
click at [1013, 666] on section "脚凳 4,800.00 美元 我们的脚凳是我们工作室进军家具设计的第一步，也是艺术与功能完美融合的典范。我们将原有的陶瓷脚凳设计转化为青铜材质，并添加纹理装饰…" at bounding box center [993, 454] width 356 height 665
click at [1002, 93] on font "在家里" at bounding box center [999, 93] width 32 height 11
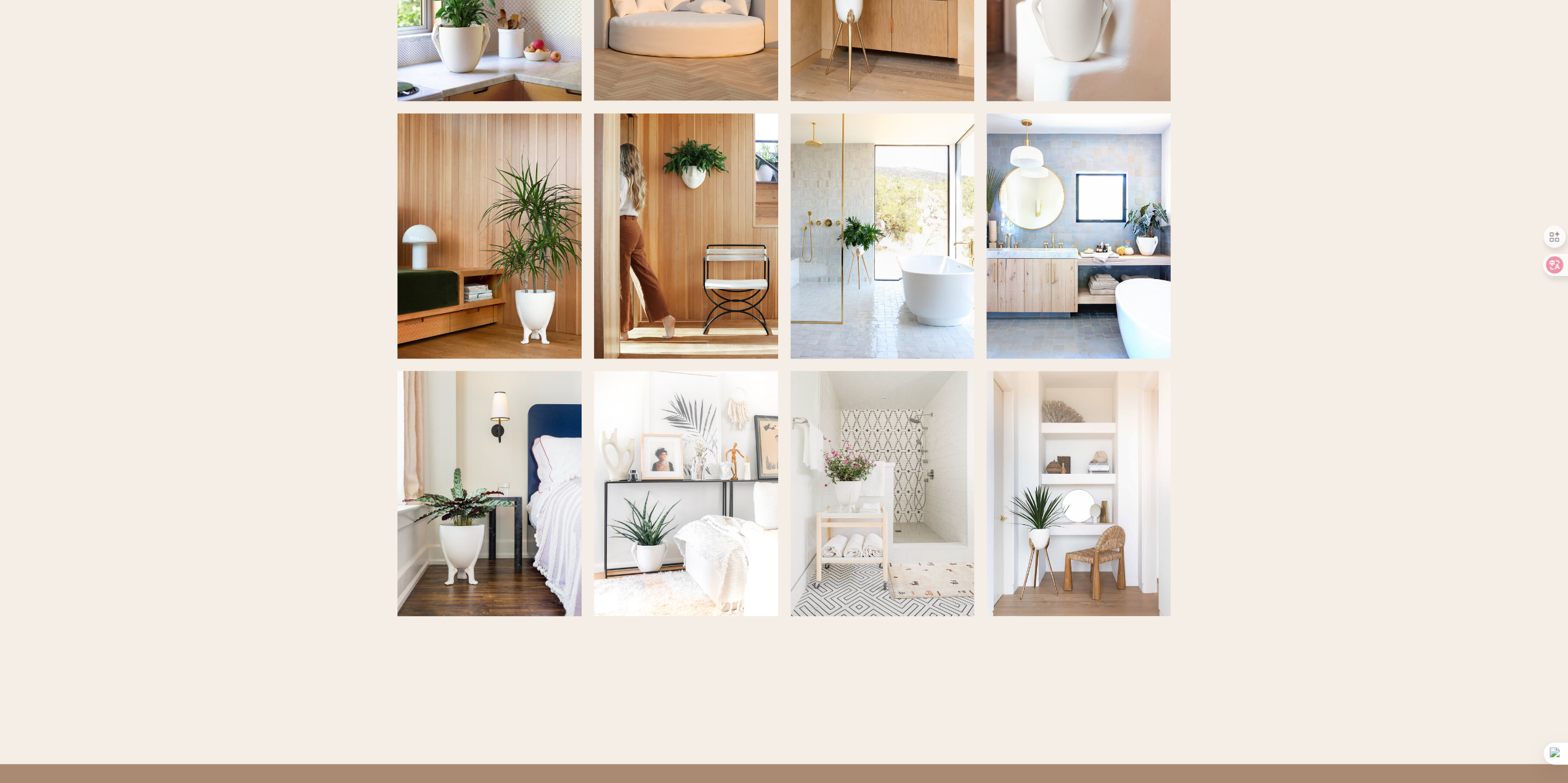
scroll to position [1293, 0]
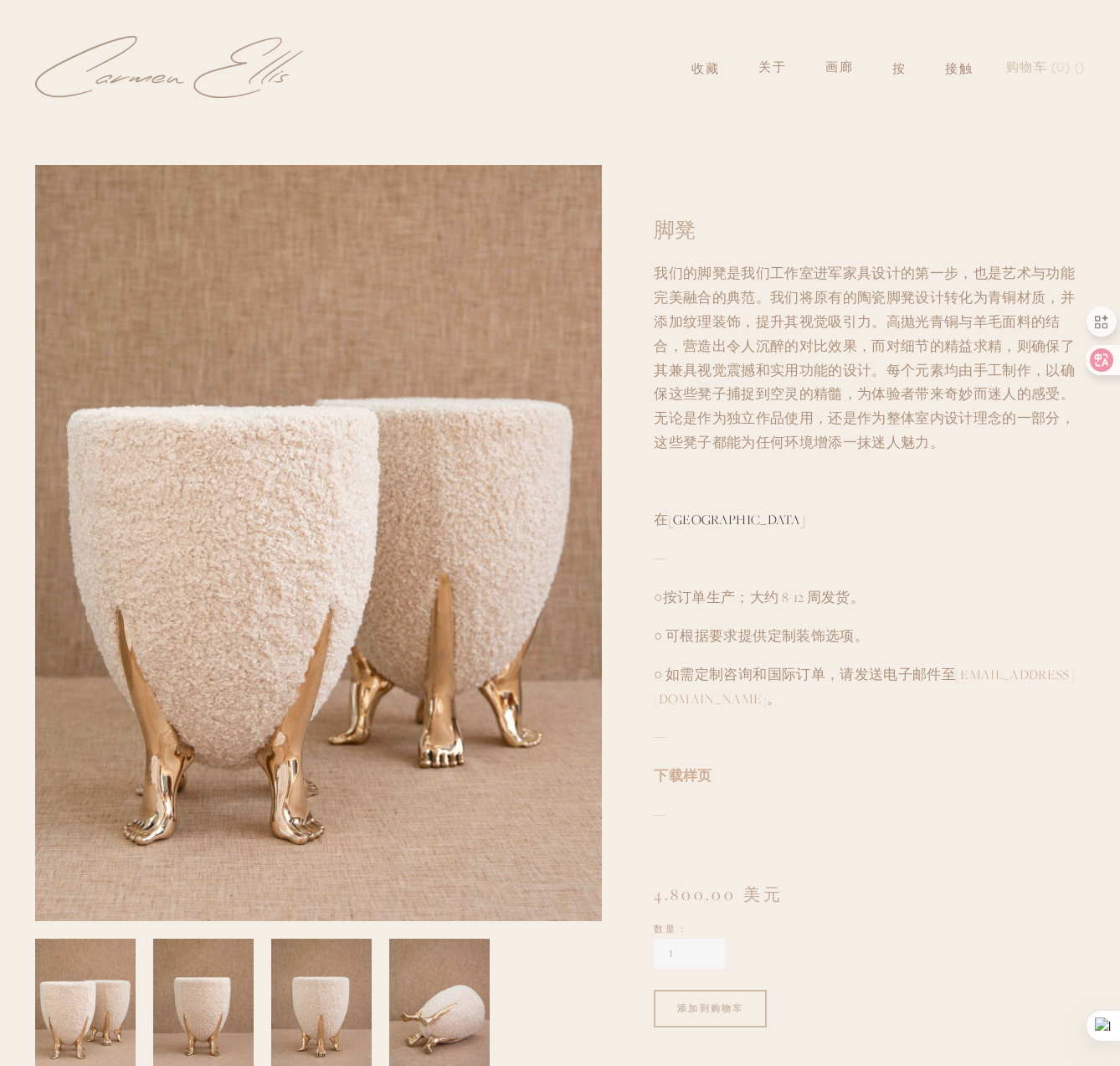
click at [931, 275] on font "我们的脚凳是我们工作室进军家具设计的第一步，也是艺术与功能完美融合的典范。我们将原有的陶瓷脚凳设计转化为青铜材质，并添加纹理装饰，提升其视觉吸引力。高抛光青铜…" at bounding box center [864, 358] width 420 height 187
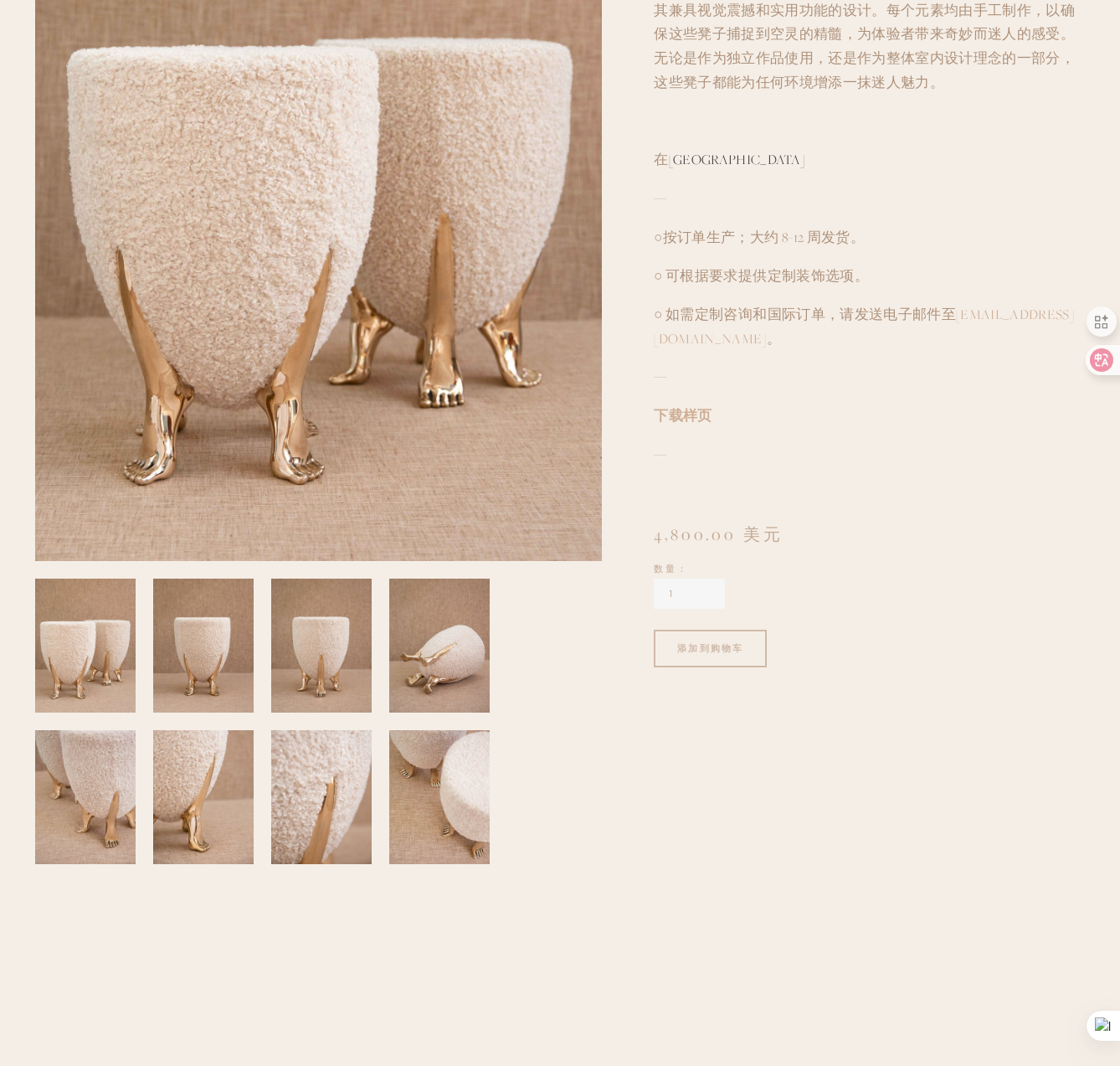
scroll to position [502, 0]
